Goal: Information Seeking & Learning: Understand process/instructions

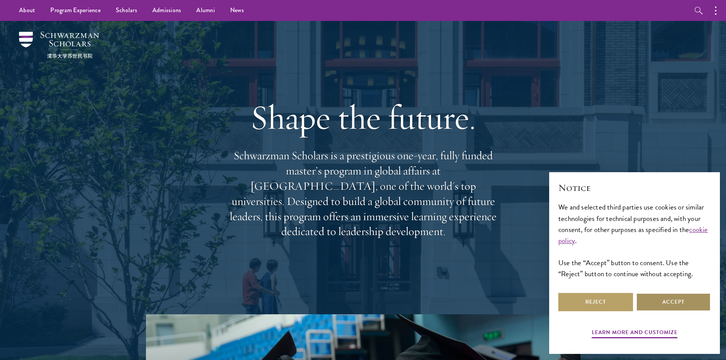
click at [687, 309] on button "Accept" at bounding box center [673, 302] width 75 height 18
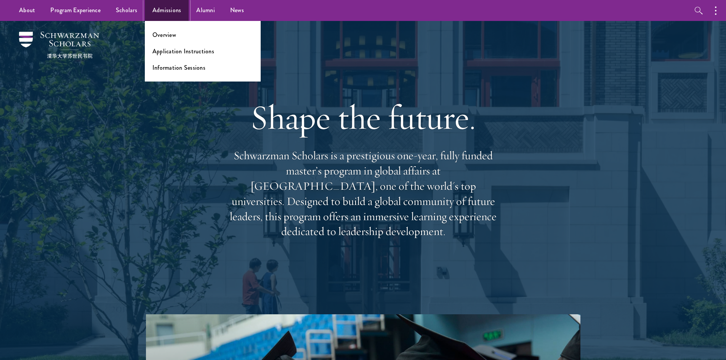
click at [167, 8] on link "Admissions" at bounding box center [167, 10] width 44 height 21
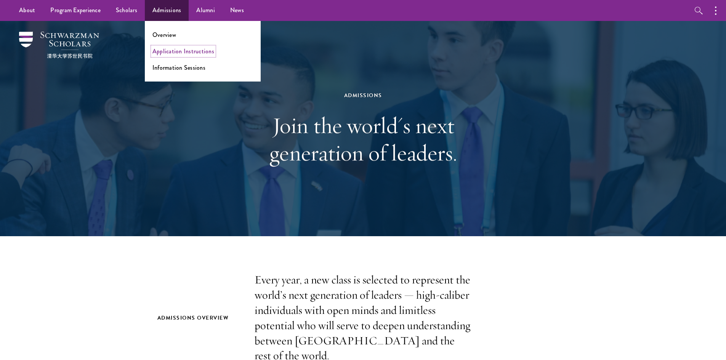
click at [187, 49] on link "Application Instructions" at bounding box center [183, 51] width 62 height 9
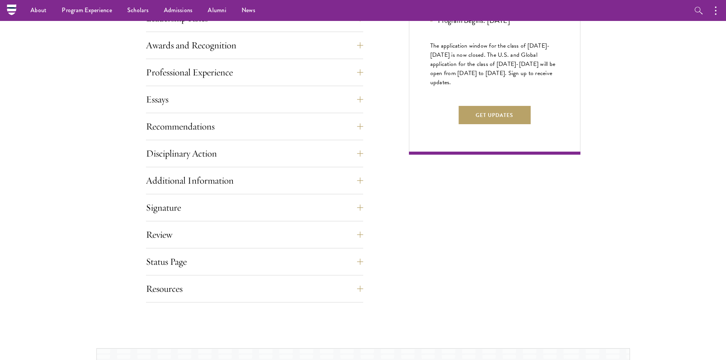
scroll to position [267, 0]
